Goal: Task Accomplishment & Management: Complete application form

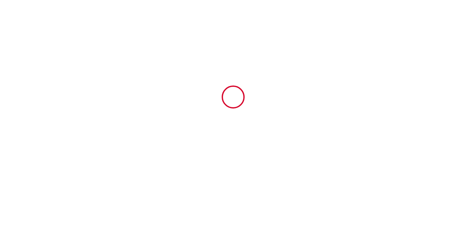
type input "6131854"
type input "chalet bien-être 100m² -Gîte les 4 saisons Chalain"
type input "[STREET_ADDRESS]"
type input "39130"
type input "Marigny"
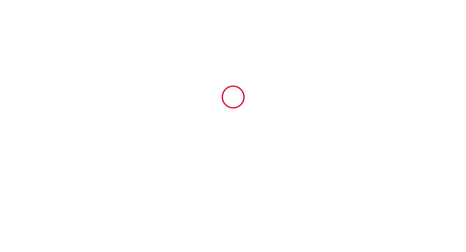
type input "[GEOGRAPHIC_DATA]"
type input "[DATE]"
type input "2"
type input "0"
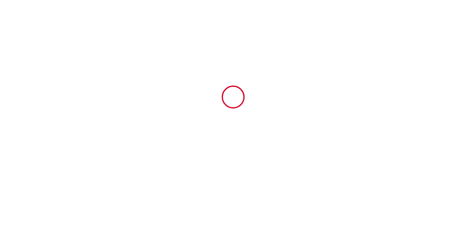
type input "200"
type input "1265.4"
type input "[PERSON_NAME] et [PERSON_NAME]"
type input "Gicquaire"
type input "[STREET_ADDRESS]"
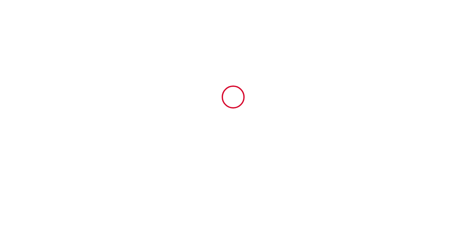
type input "39130"
type input "Marigny"
type input "[GEOGRAPHIC_DATA]"
type input "[EMAIL_ADDRESS][DOMAIN_NAME]"
type input "[PERSON_NAME]"
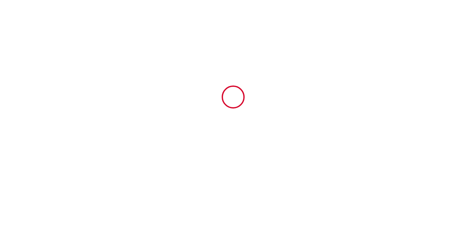
type input "Avril"
type input "[STREET_ADDRESS]"
type input "95240"
type input "Cormeilles-en-[GEOGRAPHIC_DATA]"
type input "[EMAIL_ADDRESS][DOMAIN_NAME]"
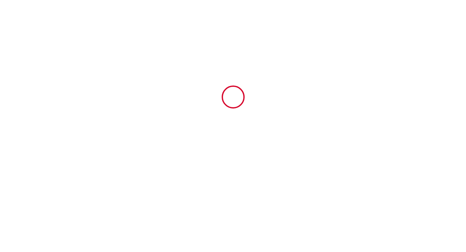
scroll to position [1201, 0]
type input "[PHONE_NUMBER]"
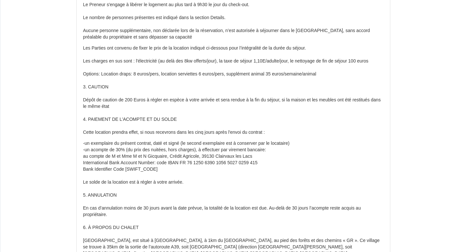
scroll to position [196, 0]
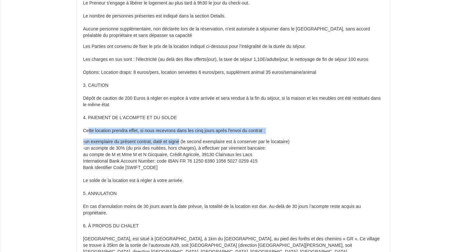
drag, startPoint x: 89, startPoint y: 128, endPoint x: 182, endPoint y: 145, distance: 95.0
click at [182, 145] on div "Monsieur, Madame, Nous avons le plaisir de vous proposer la réservation de notr…" at bounding box center [233, 186] width 313 height 645
click at [182, 145] on p "-un exemplaire du présent contrat, daté et signé (le second exemplaire est à co…" at bounding box center [233, 207] width 300 height 136
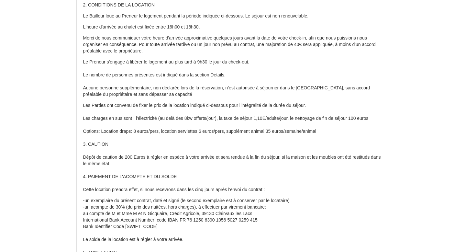
scroll to position [138, 0]
